Goal: Task Accomplishment & Management: Use online tool/utility

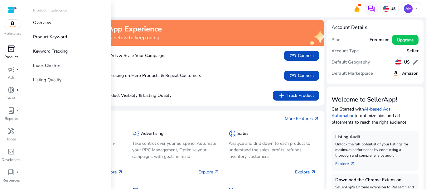
click at [8, 52] on span "inventory_2" at bounding box center [10, 48] width 7 height 7
click at [47, 49] on p "Keyword Tracking" at bounding box center [50, 51] width 35 height 7
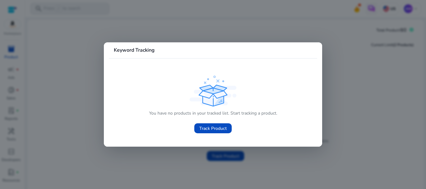
click at [210, 112] on p "You have no products in your tracked list. Start tracking a product." at bounding box center [213, 113] width 128 height 7
click at [205, 128] on span "Track Product" at bounding box center [212, 128] width 27 height 7
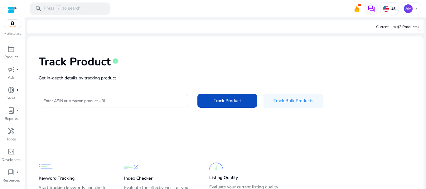
click at [98, 98] on input "Enter ASIN or Amazon product URL" at bounding box center [113, 100] width 139 height 7
click at [143, 105] on div at bounding box center [113, 101] width 139 height 14
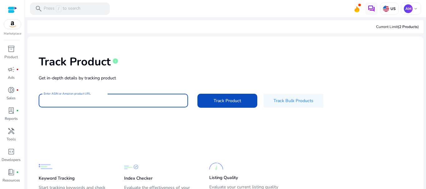
click at [142, 101] on input "Enter ASIN or Amazon product URL" at bounding box center [113, 100] width 139 height 7
paste input "**********"
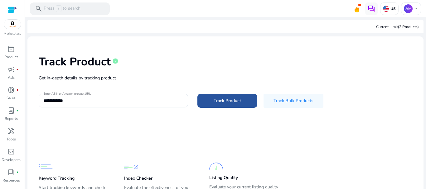
click at [228, 103] on span "Track Product" at bounding box center [227, 101] width 27 height 7
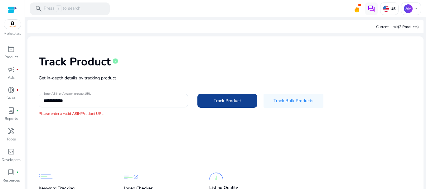
click at [223, 105] on span at bounding box center [227, 100] width 60 height 15
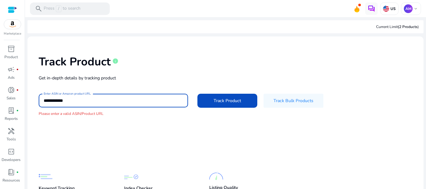
click at [150, 104] on input "**********" at bounding box center [113, 100] width 139 height 7
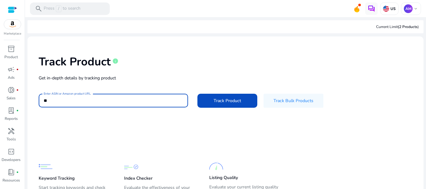
click at [102, 98] on input "*" at bounding box center [113, 100] width 139 height 7
paste input "**********"
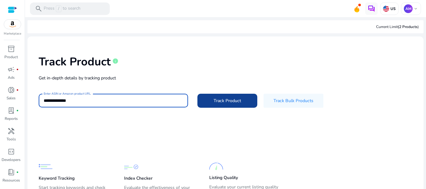
click at [225, 104] on span at bounding box center [227, 100] width 60 height 15
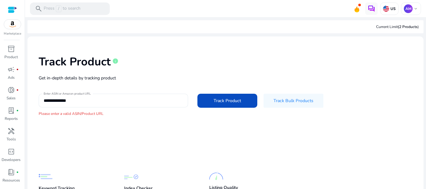
click at [46, 100] on input "**********" at bounding box center [113, 100] width 139 height 7
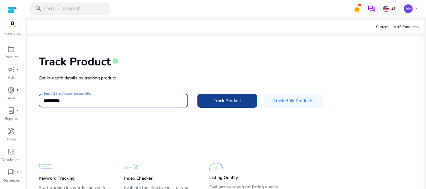
type input "**********"
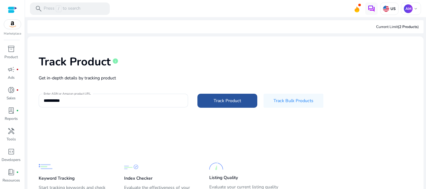
click at [213, 105] on span at bounding box center [227, 100] width 60 height 15
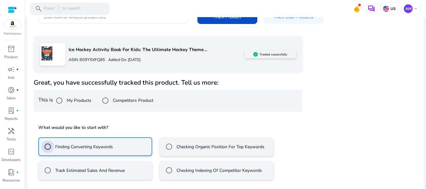
scroll to position [112, 0]
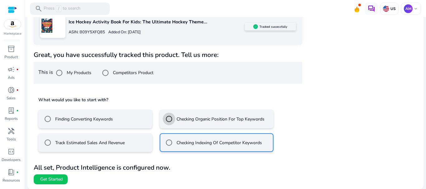
click at [133, 120] on mat-radio-group "Finding Converting Keywords Checking Organic Position For Top Keywords Track Es…" at bounding box center [167, 128] width 259 height 47
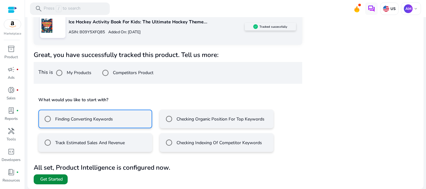
click at [51, 183] on span at bounding box center [51, 179] width 34 height 15
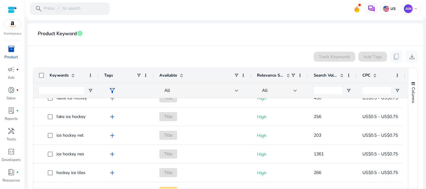
scroll to position [589, 0]
click at [295, 90] on div at bounding box center [295, 91] width 4 height 2
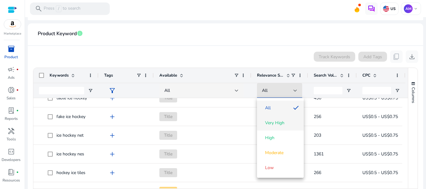
click at [278, 122] on span "Very High" at bounding box center [274, 123] width 19 height 6
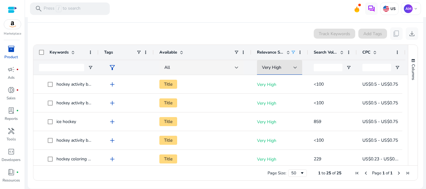
scroll to position [0, 0]
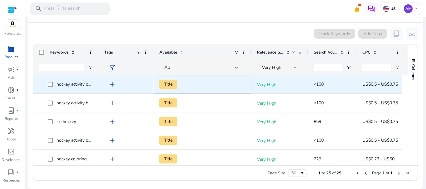
click at [170, 86] on span "Title" at bounding box center [168, 84] width 18 height 9
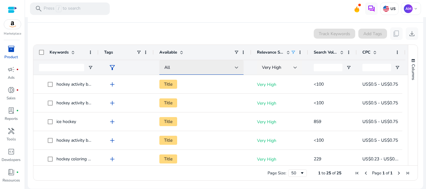
click at [234, 69] on div "All" at bounding box center [199, 67] width 70 height 7
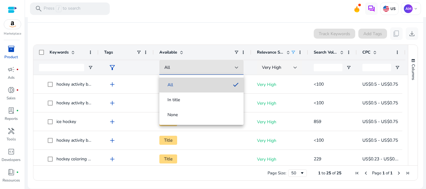
click at [215, 84] on span "All" at bounding box center [196, 85] width 64 height 6
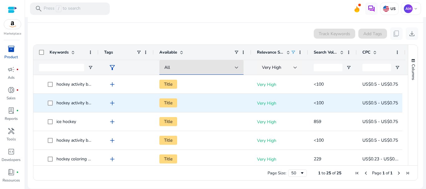
click at [113, 102] on span "add" at bounding box center [112, 102] width 7 height 7
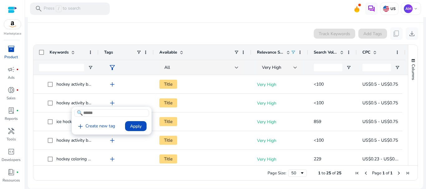
click at [86, 97] on div at bounding box center [213, 94] width 426 height 189
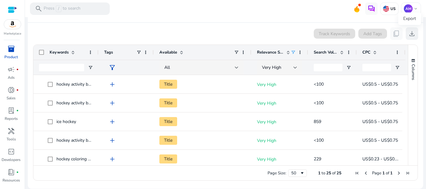
click at [408, 35] on span "download" at bounding box center [411, 33] width 7 height 7
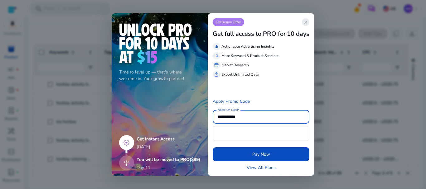
click at [306, 24] on span "close" at bounding box center [305, 22] width 5 height 5
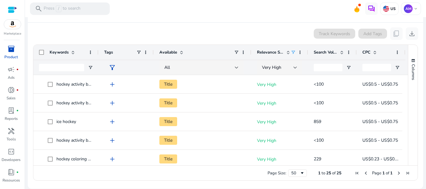
click at [307, 22] on mat-divider at bounding box center [225, 22] width 395 height 0
click at [409, 33] on span "download" at bounding box center [411, 33] width 7 height 7
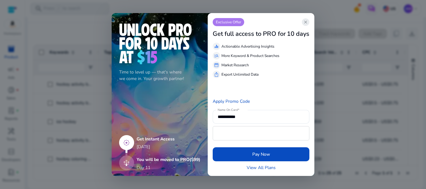
click at [308, 22] on span "close" at bounding box center [305, 22] width 5 height 5
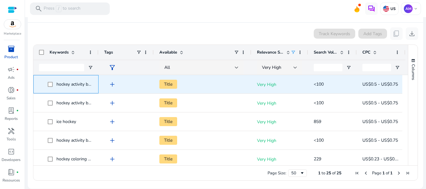
click at [74, 86] on span "hockey activity book" at bounding box center [75, 84] width 39 height 6
click at [75, 84] on span "hockey activity book" at bounding box center [75, 84] width 39 height 6
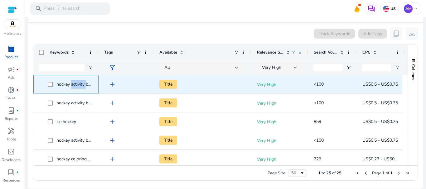
click at [75, 84] on span "hockey activity book" at bounding box center [75, 84] width 39 height 6
copy span "hockey activity book"
click at [65, 69] on input "Keywords Filter Input" at bounding box center [61, 67] width 45 height 7
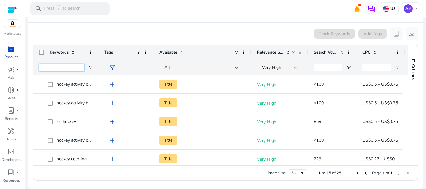
click at [63, 69] on input "Keywords Filter Input" at bounding box center [61, 67] width 45 height 7
paste input "**********"
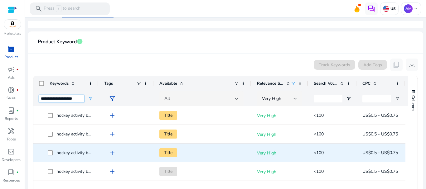
scroll to position [117, 0]
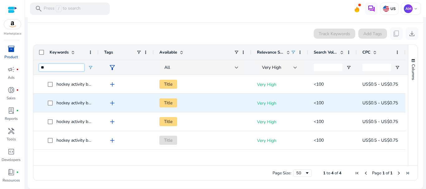
type input "*"
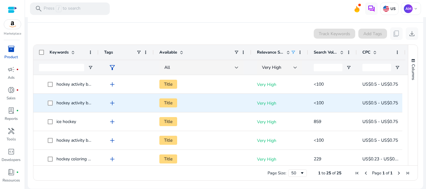
click at [73, 103] on span "hockey activity book kids" at bounding box center [80, 103] width 48 height 6
click at [73, 100] on span "hockey activity book kids" at bounding box center [80, 103] width 48 height 6
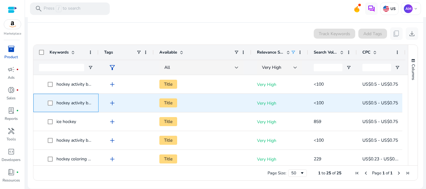
click at [73, 100] on span "hockey activity book kids" at bounding box center [80, 103] width 48 height 6
copy span "hockey activity book kids"
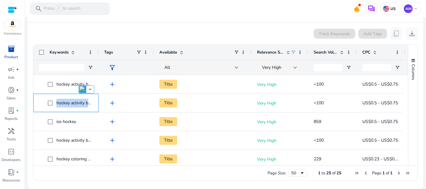
scroll to position [0, 0]
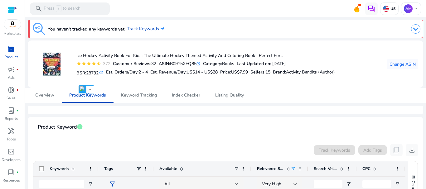
click at [75, 84] on mat-card "Ice Hockey Activity Book For Kids: The Ultimate Hockey Themed Activity And Colo…" at bounding box center [225, 64] width 395 height 47
click at [144, 95] on span "Keyword Tracking" at bounding box center [139, 95] width 36 height 4
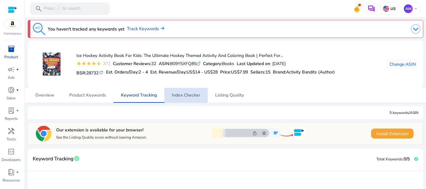
click at [183, 94] on span "Index Checker" at bounding box center [186, 95] width 28 height 4
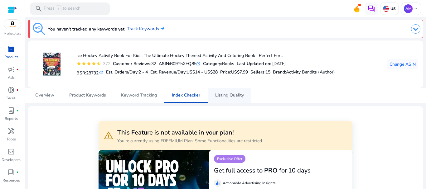
scroll to position [62, 0]
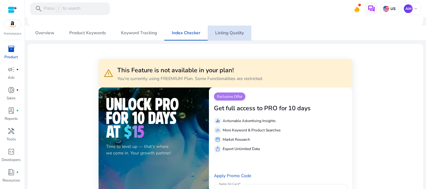
click at [231, 33] on span "Listing Quality" at bounding box center [229, 33] width 29 height 4
click at [84, 35] on span "Product Keywords" at bounding box center [87, 33] width 37 height 4
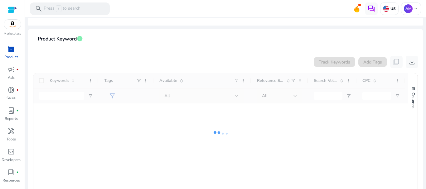
scroll to position [54, 0]
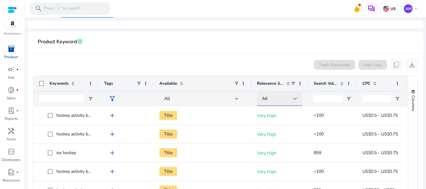
click at [293, 101] on div "All" at bounding box center [277, 98] width 31 height 7
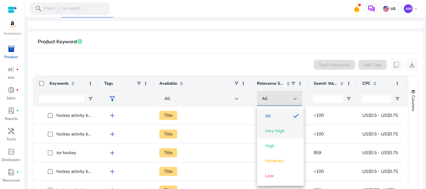
click at [285, 130] on span "Very High" at bounding box center [280, 131] width 37 height 6
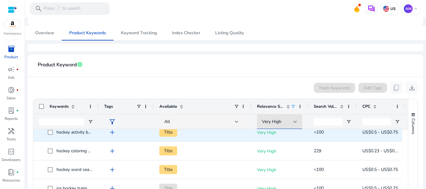
scroll to position [62, 0]
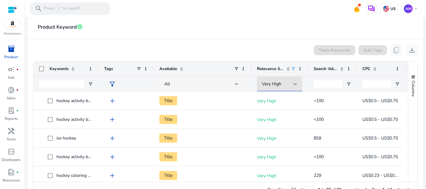
scroll to position [117, 0]
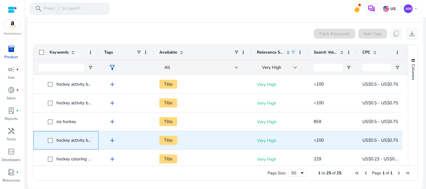
click at [75, 142] on span "hockey activity book for kids" at bounding box center [83, 141] width 55 height 6
copy span "hockey activity book for kids"
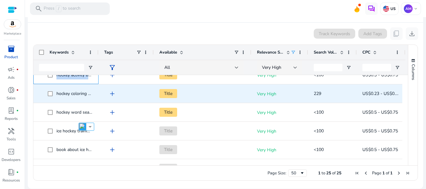
scroll to position [65, 0]
click at [71, 94] on span "hockey coloring book" at bounding box center [76, 94] width 41 height 6
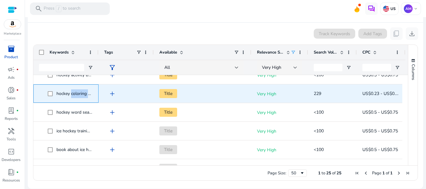
click at [71, 94] on span "hockey coloring book" at bounding box center [76, 94] width 41 height 6
copy span "hockey coloring book"
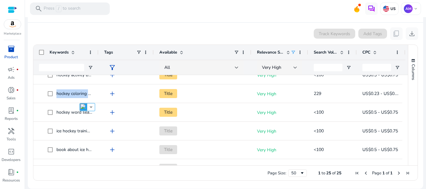
click at [172, 182] on ag-grid-angular "Press SPACE to select this row. Drag here to set row groups Drag here to set co…" at bounding box center [225, 112] width 395 height 143
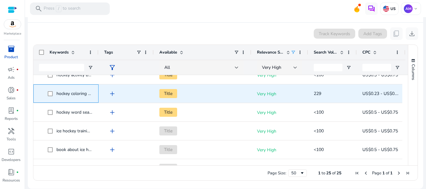
click at [67, 95] on span "hockey coloring book" at bounding box center [76, 94] width 41 height 6
click at [67, 94] on span "hockey coloring book" at bounding box center [76, 94] width 41 height 6
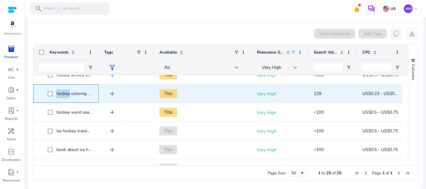
click at [67, 94] on span "hockey coloring book" at bounding box center [76, 94] width 41 height 6
copy span "hockey coloring book"
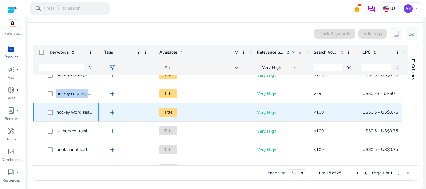
click at [68, 112] on span "hockey word search" at bounding box center [75, 112] width 39 height 6
copy span "hockey word search"
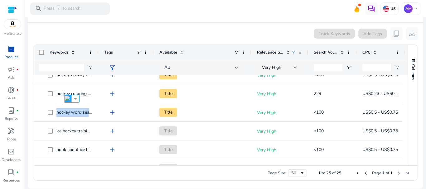
click at [210, 176] on div "Page Size: 50 1 to 25 of 25 Page 1 of 1" at bounding box center [225, 173] width 384 height 15
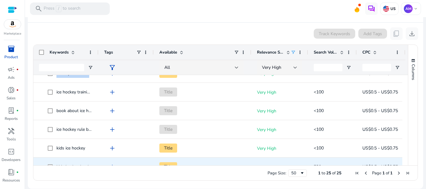
scroll to position [128, 0]
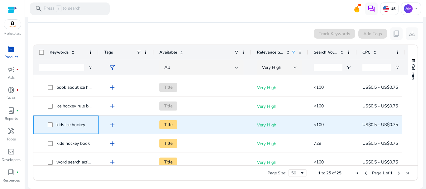
click at [65, 126] on span "kids ice hockey" at bounding box center [70, 125] width 29 height 6
copy span "kids ice hockey"
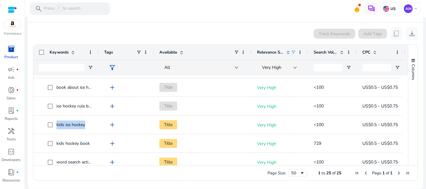
click at [63, 89] on span "book about ice hockey" at bounding box center [77, 88] width 43 height 6
click at [393, 32] on app-icon-holder "content_copy" at bounding box center [396, 33] width 12 height 12
click at [394, 35] on app-icon-holder "content_copy" at bounding box center [396, 33] width 12 height 12
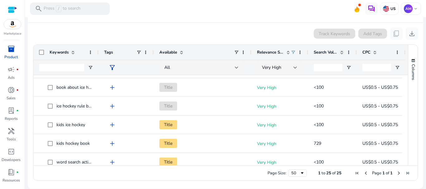
click at [394, 35] on app-icon-holder "content_copy" at bounding box center [396, 33] width 12 height 12
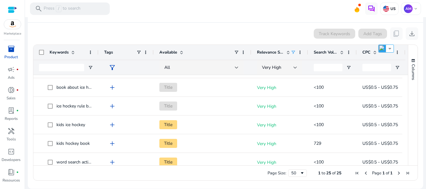
click at [394, 34] on app-icon-holder "content_copy" at bounding box center [396, 33] width 12 height 12
click at [393, 32] on app-icon-holder "content_copy" at bounding box center [396, 33] width 12 height 12
drag, startPoint x: 82, startPoint y: 28, endPoint x: 386, endPoint y: 28, distance: 303.7
click at [82, 28] on div "Track Keywords Add Tags content_copy download" at bounding box center [225, 33] width 385 height 12
click at [392, 35] on app-icon-holder "content_copy" at bounding box center [396, 33] width 12 height 12
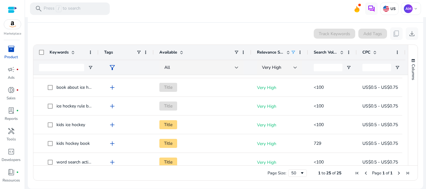
click at [395, 34] on app-icon-holder "content_copy" at bounding box center [396, 33] width 12 height 12
click at [392, 35] on app-icon-holder "content_copy" at bounding box center [396, 33] width 12 height 12
click at [395, 32] on app-icon-holder "content_copy" at bounding box center [396, 33] width 12 height 12
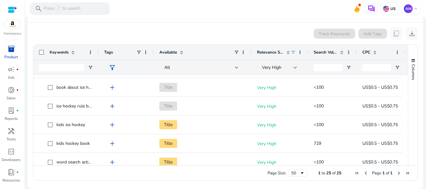
click at [287, 32] on div "Track Keywords Add Tags content_copy download" at bounding box center [225, 33] width 385 height 12
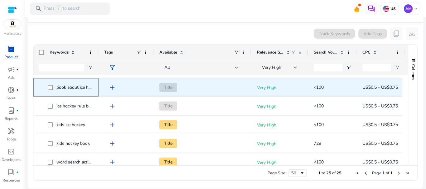
click at [63, 87] on span "book about ice hockey" at bounding box center [77, 88] width 43 height 6
copy span "book about ice hockey"
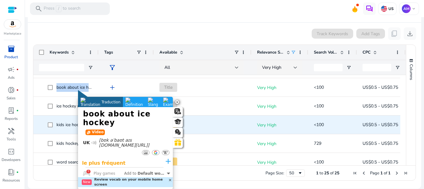
click at [74, 124] on span "kids ice hockey" at bounding box center [70, 125] width 29 height 6
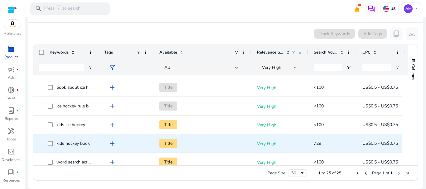
click at [75, 162] on span "word search activity book kids" at bounding box center [85, 162] width 59 height 6
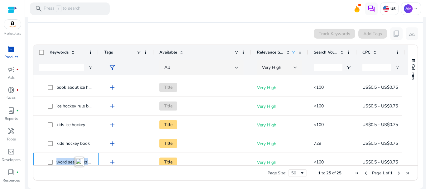
copy span "word search activity book kids"
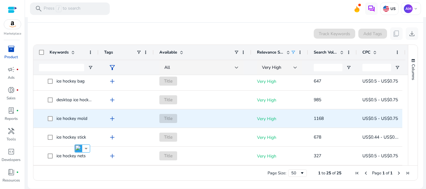
scroll to position [377, 0]
